Goal: Task Accomplishment & Management: Manage account settings

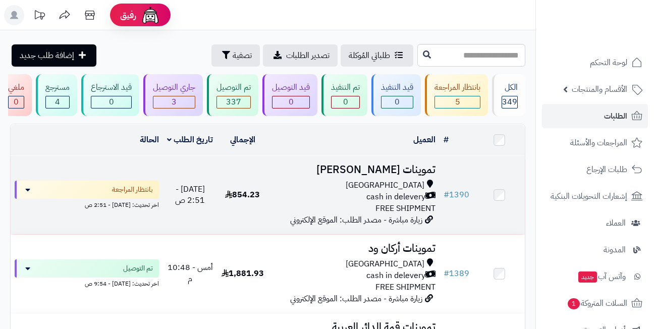
click at [350, 176] on h3 "تموينات [PERSON_NAME]" at bounding box center [354, 170] width 163 height 12
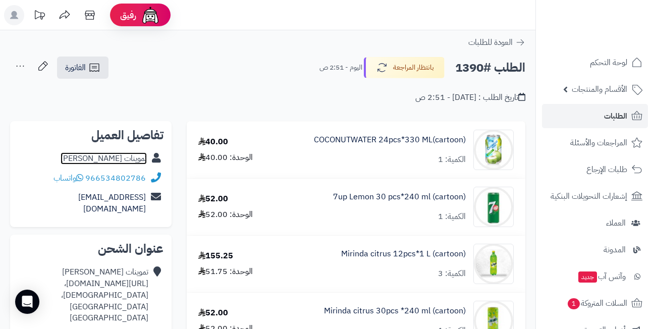
drag, startPoint x: 0, startPoint y: 0, endPoint x: 116, endPoint y: 161, distance: 197.8
click at [116, 161] on link "تموينات خالد عبدالرحيم باعباد" at bounding box center [104, 158] width 86 height 12
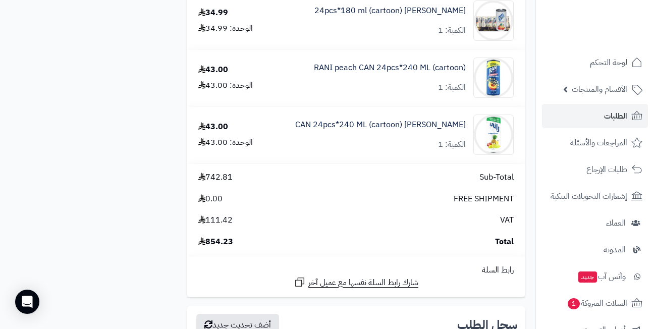
scroll to position [757, 0]
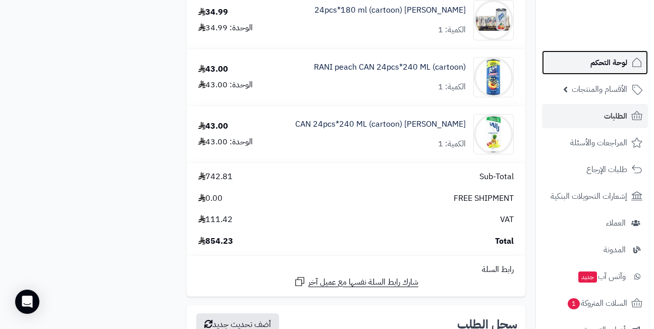
click at [589, 69] on link "لوحة التحكم" at bounding box center [595, 62] width 106 height 24
